Goal: Task Accomplishment & Management: Use online tool/utility

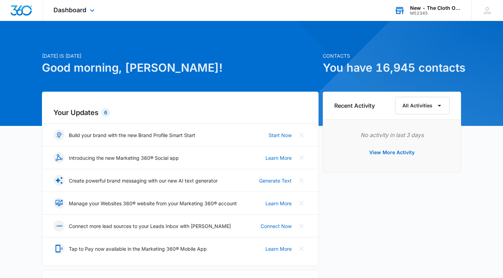
click at [440, 14] on div "M52345" at bounding box center [435, 13] width 51 height 5
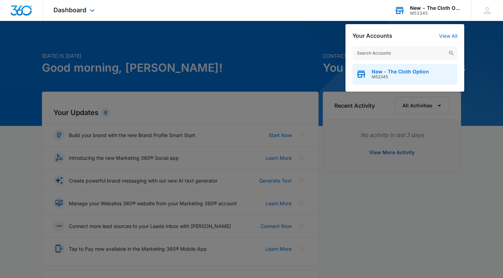
click at [426, 65] on div "New - The Cloth Option M52345" at bounding box center [404, 74] width 105 height 21
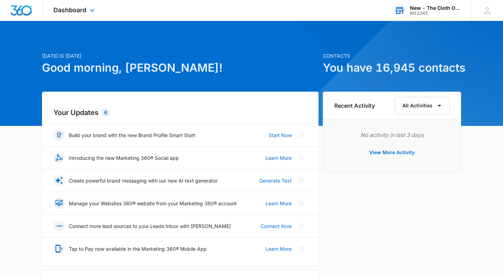
scroll to position [3, 0]
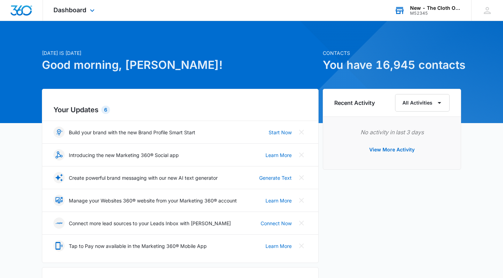
click at [88, 1] on div "Dashboard Apps CRM Brand" at bounding box center [75, 10] width 64 height 21
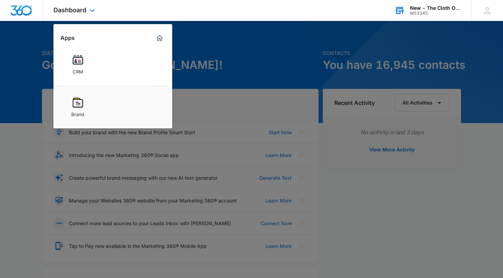
click at [87, 10] on div "Dashboard Apps CRM Brand" at bounding box center [75, 10] width 64 height 21
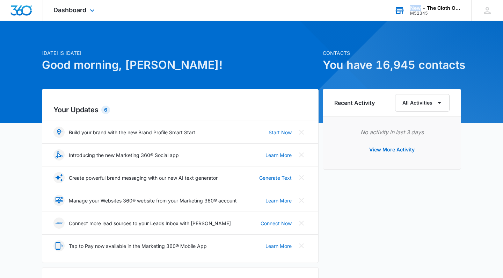
click at [87, 10] on div "Dashboard Apps CRM Brand" at bounding box center [75, 10] width 64 height 21
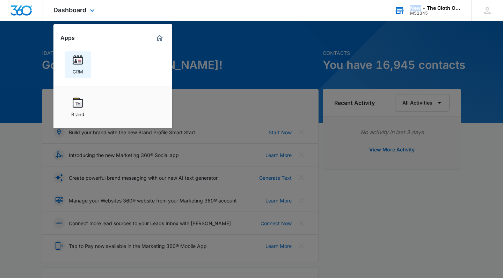
click at [83, 56] on link "CRM" at bounding box center [78, 64] width 27 height 27
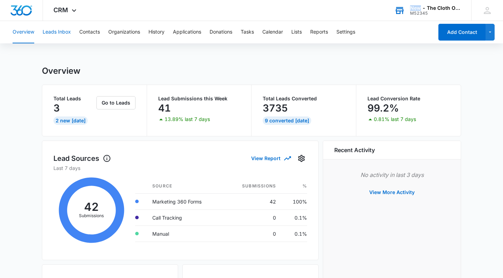
click at [70, 31] on button "Leads Inbox" at bounding box center [57, 32] width 28 height 22
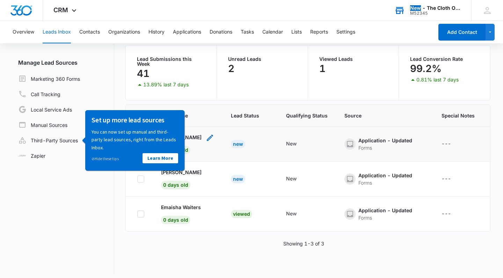
scroll to position [54, 0]
click at [152, 158] on link "Learn More" at bounding box center [160, 158] width 36 height 10
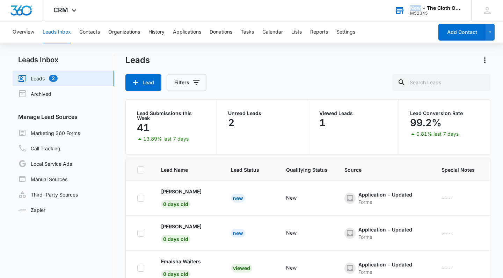
scroll to position [0, 0]
click at [154, 31] on button "History" at bounding box center [156, 32] width 16 height 22
